Goal: Information Seeking & Learning: Learn about a topic

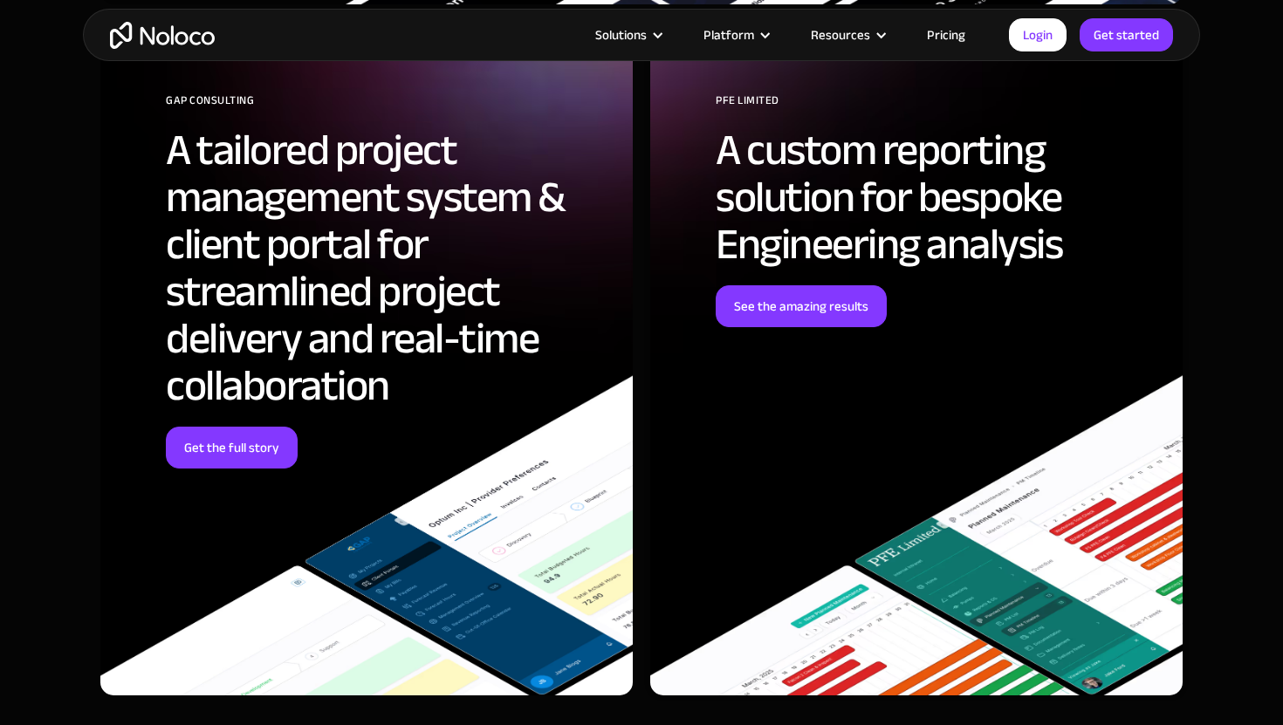
scroll to position [4879, 0]
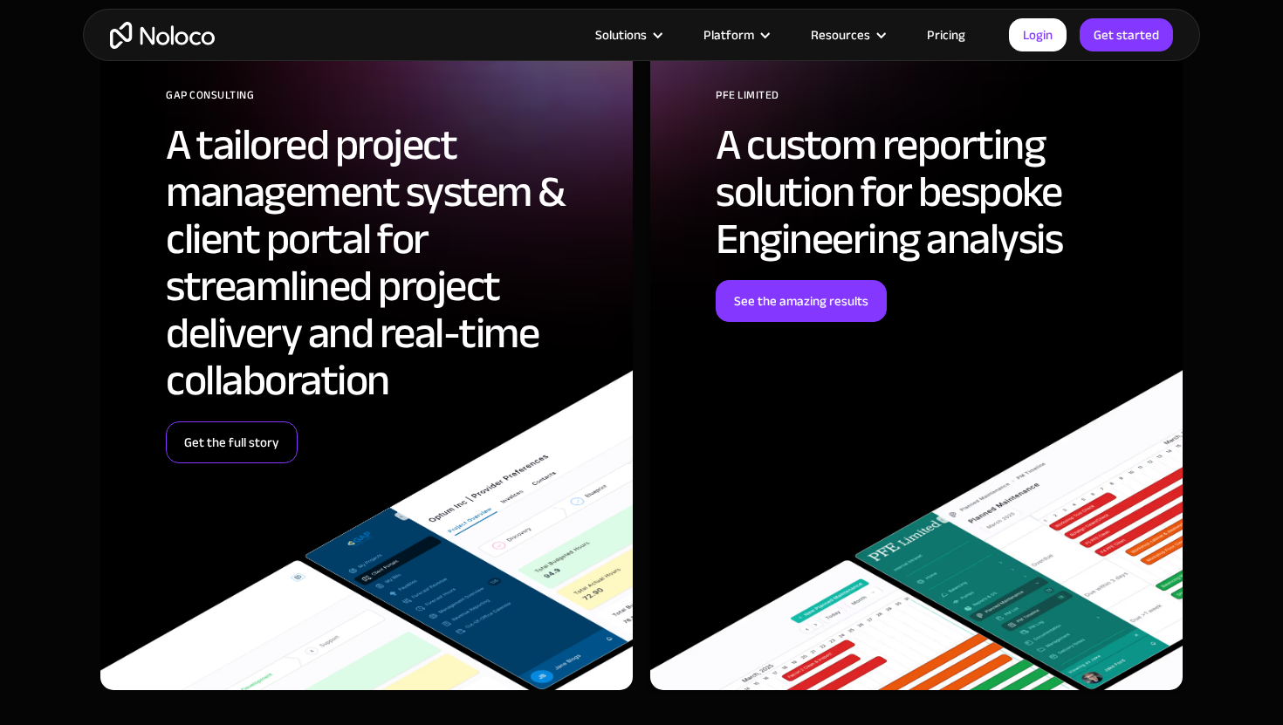
click at [267, 432] on link "Get the full story" at bounding box center [232, 443] width 132 height 42
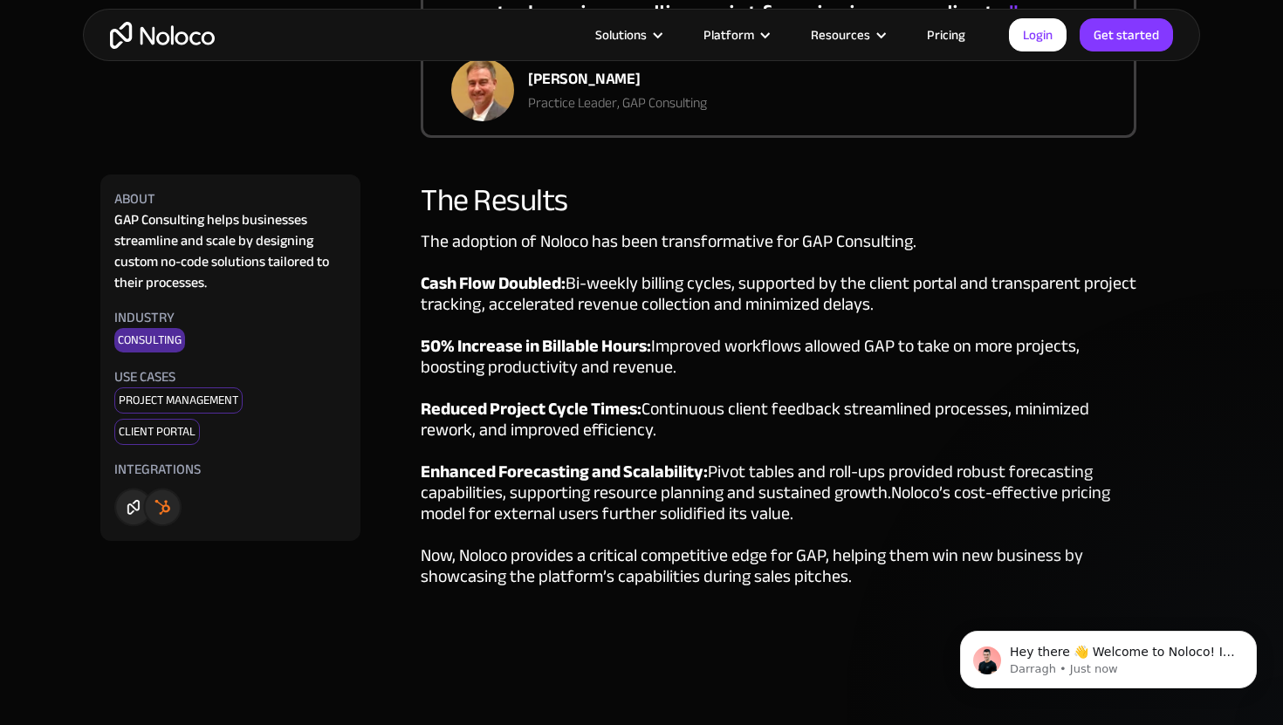
scroll to position [2789, 0]
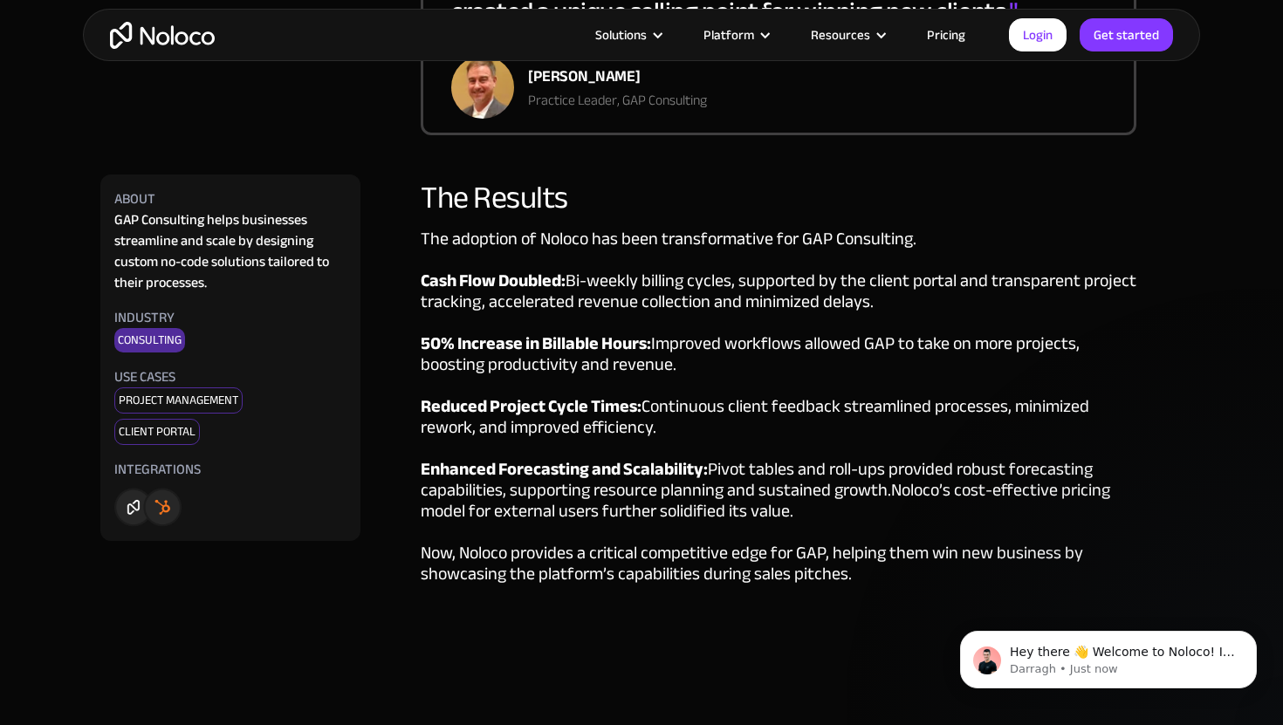
click at [128, 508] on img at bounding box center [197, 503] width 167 height 47
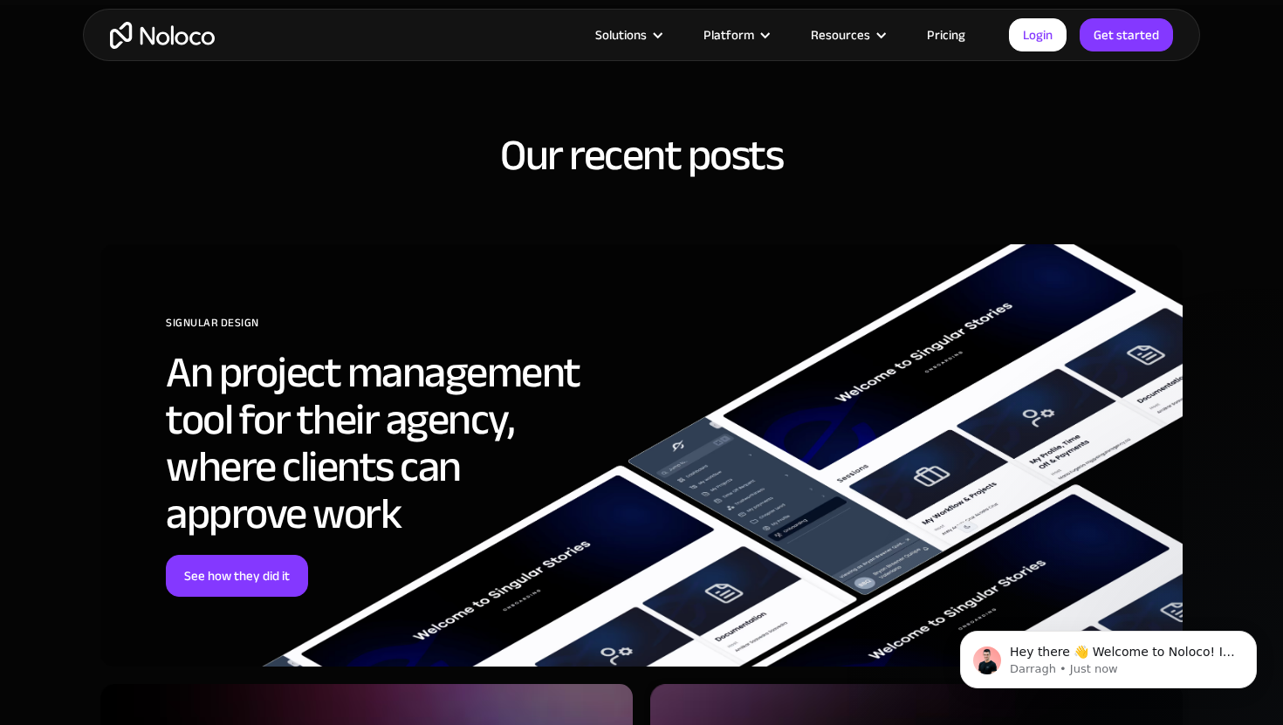
scroll to position [3551, 0]
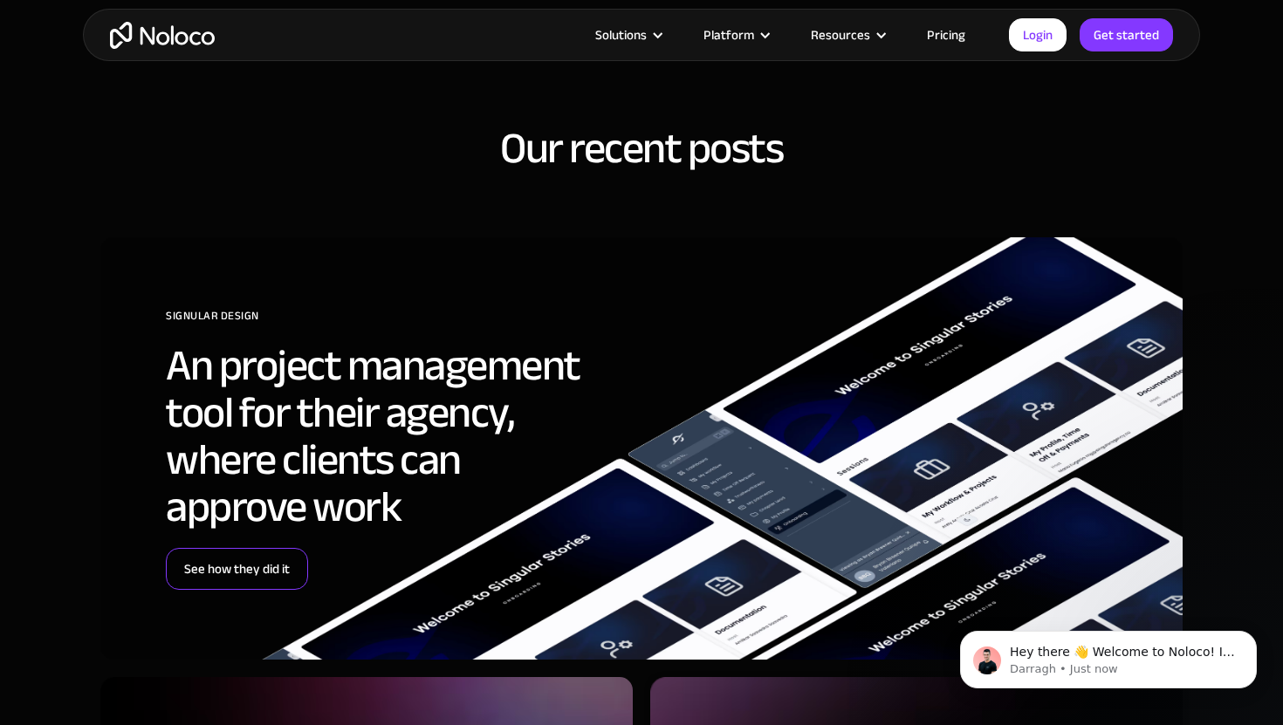
click at [243, 550] on link "See how they did it" at bounding box center [237, 569] width 142 height 42
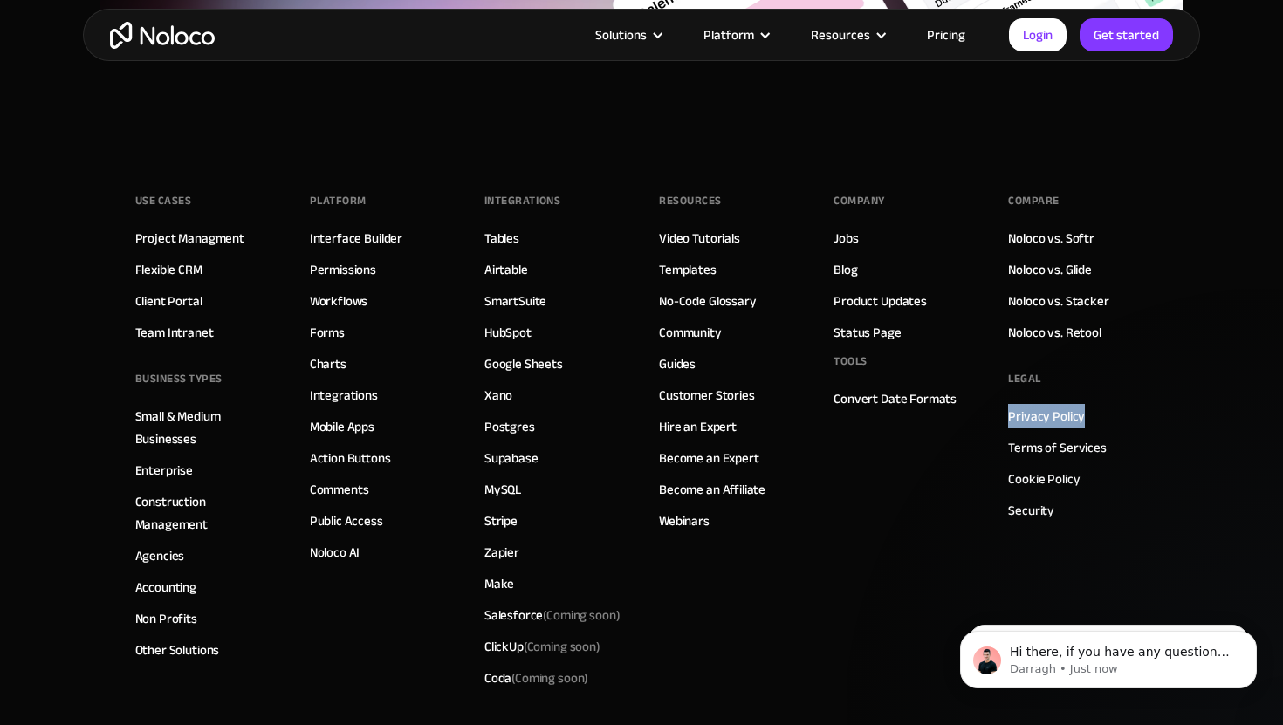
scroll to position [7495, 0]
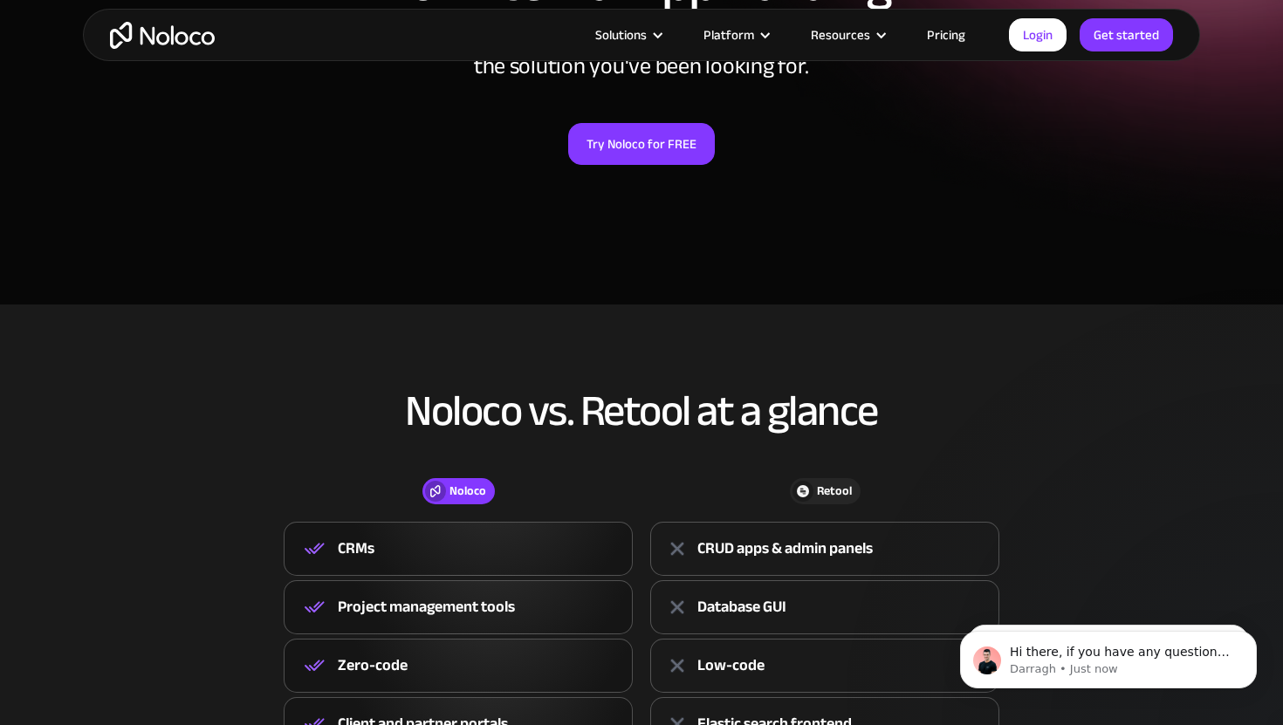
scroll to position [353, 0]
